Goal: Task Accomplishment & Management: Manage account settings

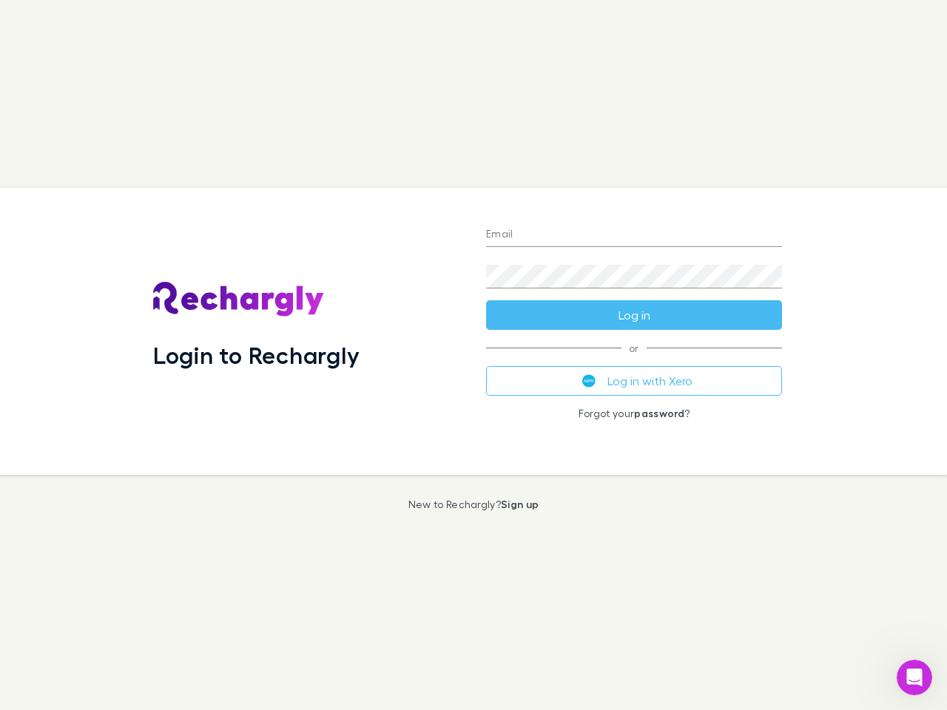
click at [474, 355] on div "Login to Rechargly" at bounding box center [307, 331] width 333 height 287
click at [634, 235] on input "Email" at bounding box center [634, 235] width 296 height 24
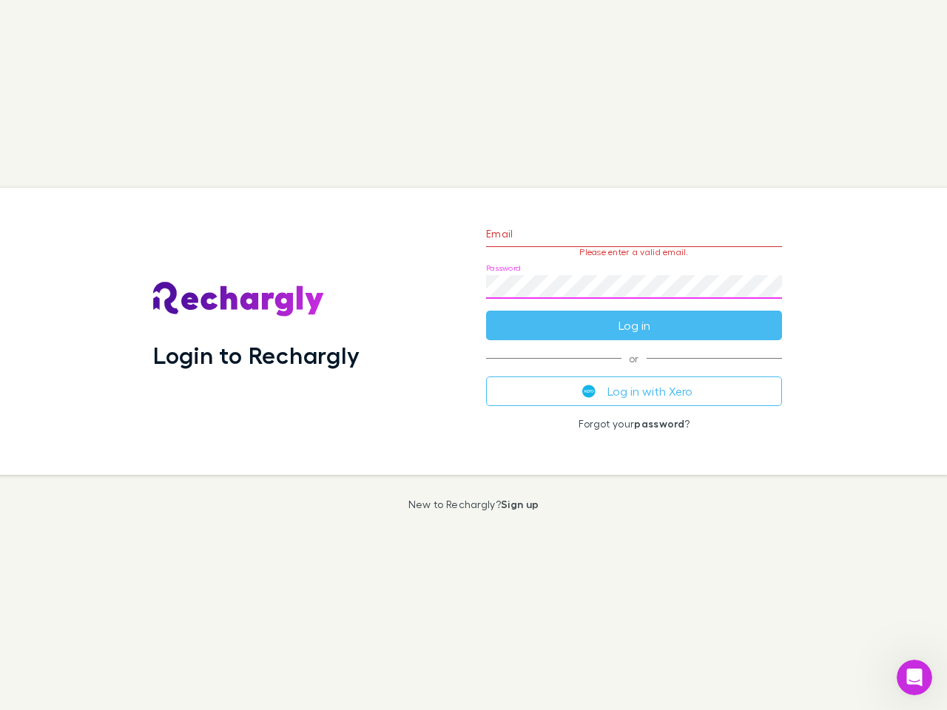
click at [634, 315] on form "Email Please enter a valid email. Password Log in" at bounding box center [634, 276] width 296 height 129
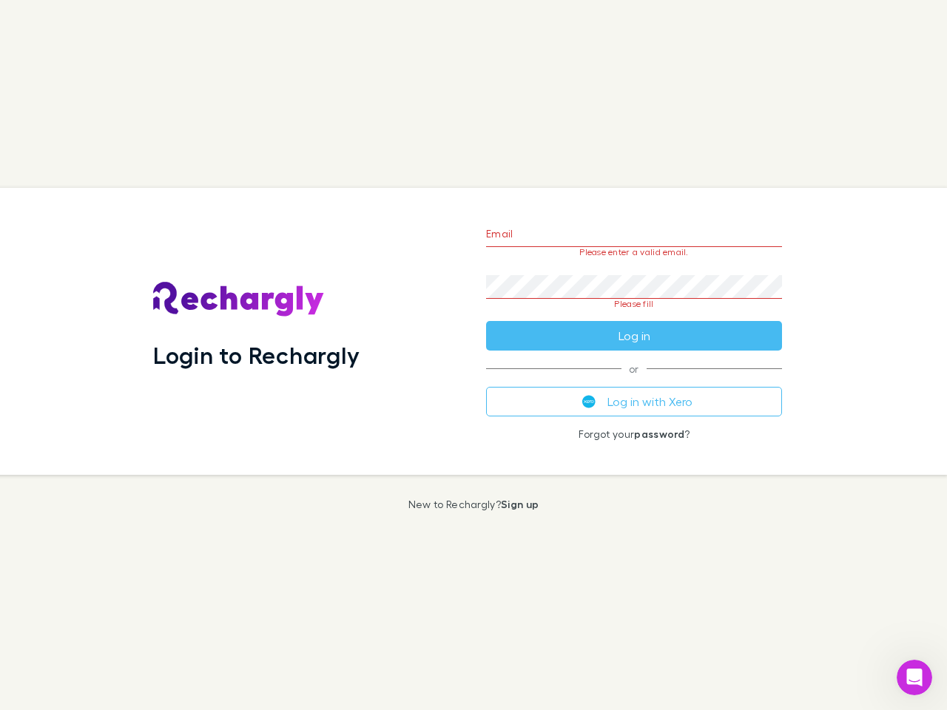
click at [634, 381] on div "Email Please enter a valid email. Password Please fill Log in or Log in with Xe…" at bounding box center [634, 331] width 320 height 287
click at [915, 678] on icon "Open Intercom Messenger" at bounding box center [915, 678] width 24 height 24
